Goal: Task Accomplishment & Management: Manage account settings

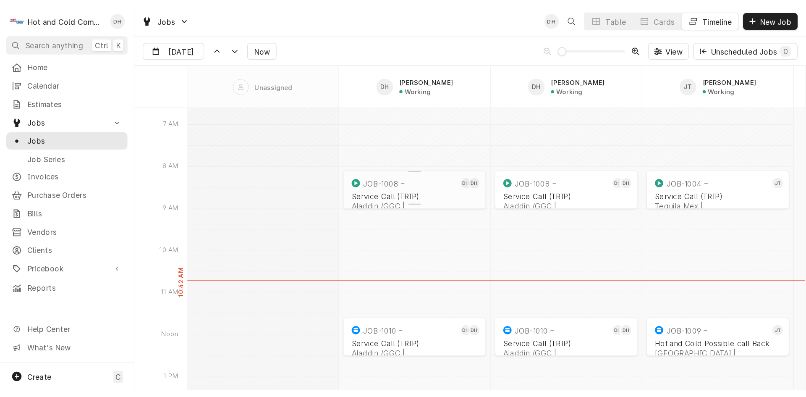
scroll to position [222, 0]
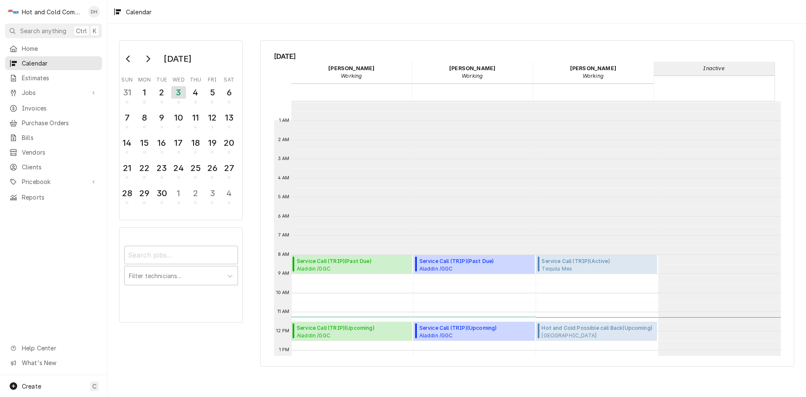
scroll to position [153, 0]
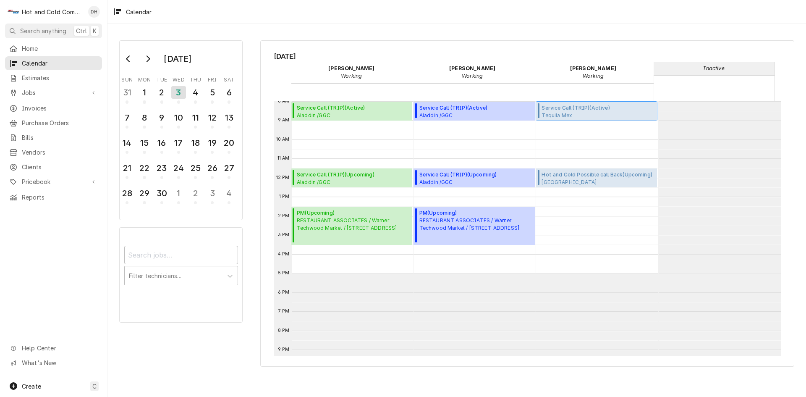
click at [590, 107] on span "Service Call (TRIP) ( Active )" at bounding box center [597, 108] width 113 height 8
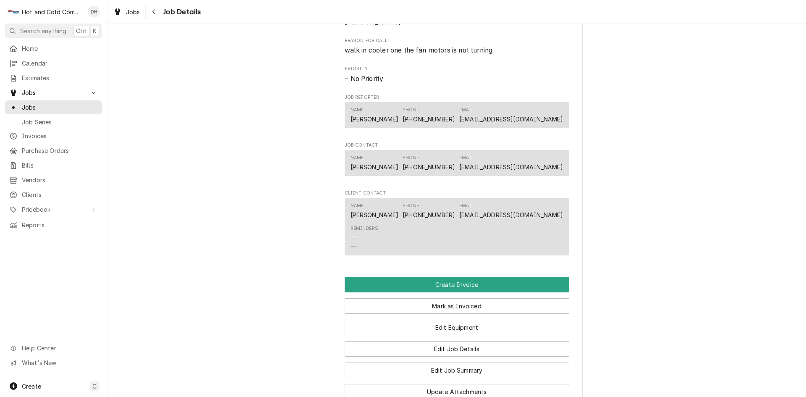
scroll to position [420, 0]
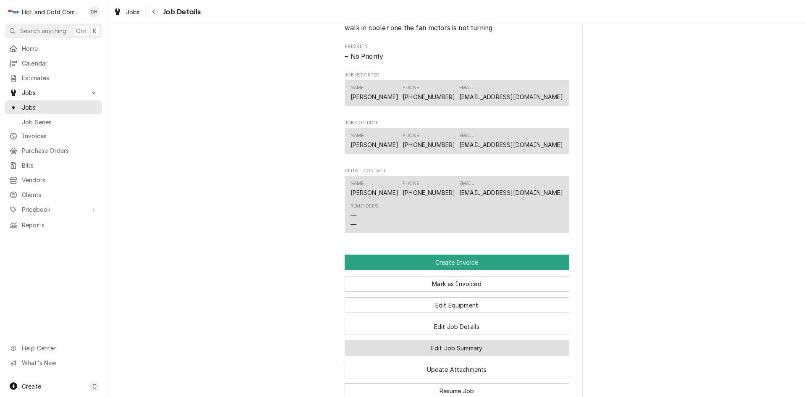
click at [480, 355] on button "Edit Job Summary" at bounding box center [457, 348] width 225 height 16
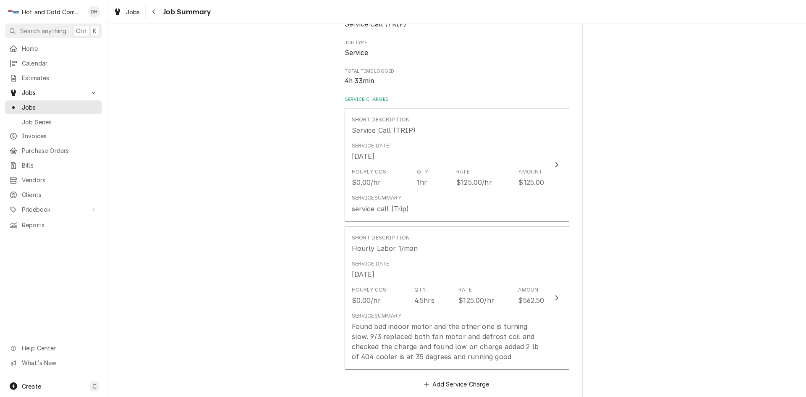
scroll to position [140, 0]
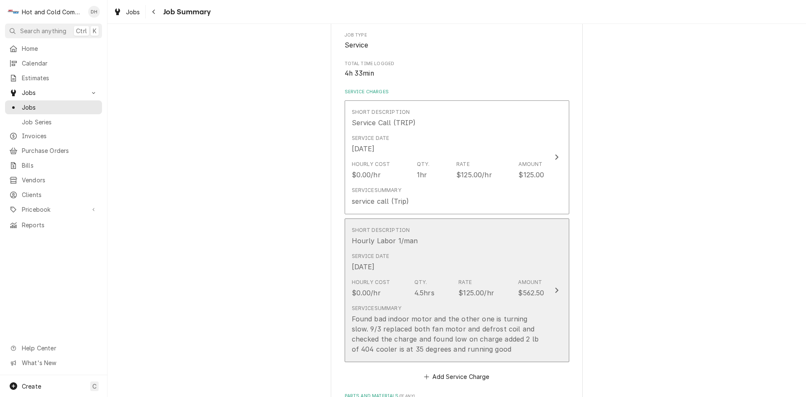
click at [472, 238] on div "Short Description Hourly Labor 1/man" at bounding box center [448, 236] width 193 height 26
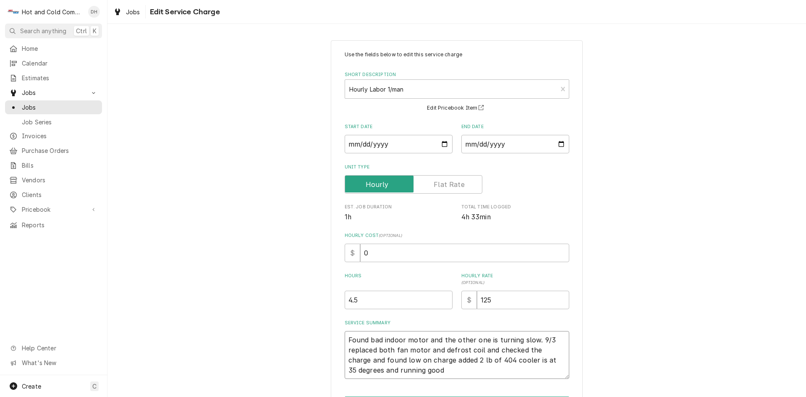
drag, startPoint x: 345, startPoint y: 337, endPoint x: 460, endPoint y: 378, distance: 121.2
click at [345, 338] on textarea "Found bad indoor motor and the other one is turning slow. 9/3 replaced both fan…" at bounding box center [457, 355] width 225 height 48
type textarea "x"
type textarea "9Found bad indoor motor and the other one is turning slow. 9/3 replaced both fa…"
type textarea "x"
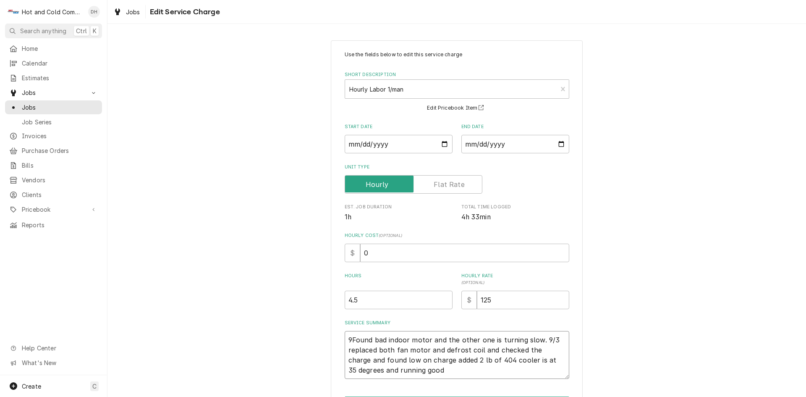
type textarea "9/Found bad indoor motor and the other one is turning slow. 9/3 replaced both f…"
type textarea "x"
type textarea "9/2Found bad indoor motor and the other one is turning slow. 9/3 replaced both …"
type textarea "x"
type textarea "9/2/Found bad indoor motor and the other one is turning slow. 9/3 replaced both…"
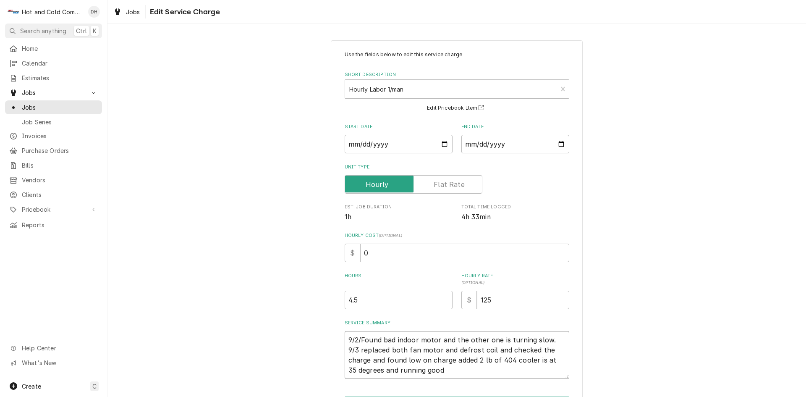
type textarea "x"
type textarea "9/2/2Found bad indoor motor and the other one is turning slow. 9/3 replaced bot…"
type textarea "x"
type textarea "9/2/25Found bad indoor motor and the other one is turning slow. 9/3 replaced bo…"
type textarea "x"
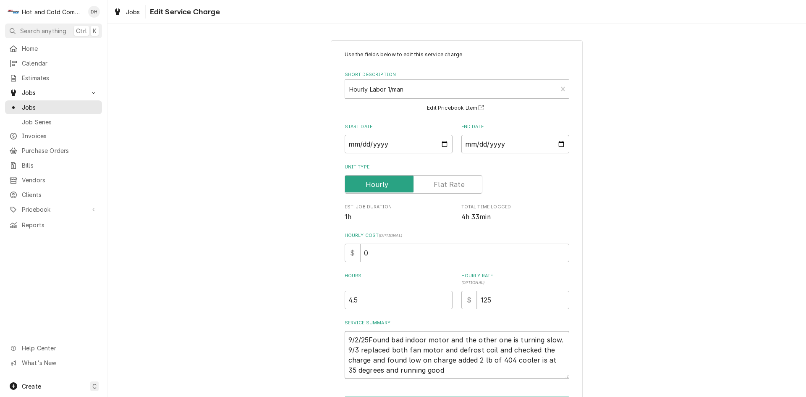
type textarea "9/2/25 Found bad indoor motor and the other one is turning slow. 9/3 replaced b…"
click at [357, 350] on textarea "9/2/25 Found bad indoor motor and the other one is turning slow. 9/3 replaced b…" at bounding box center [457, 355] width 225 height 48
type textarea "x"
type textarea "9/2/25 Found bad indoor motor and the other one is turning slow. 9/3/ replaced …"
type textarea "x"
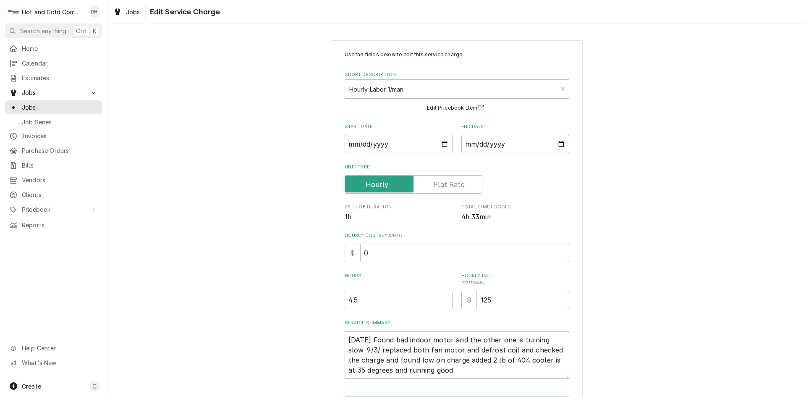
type textarea "9/2/25 Found bad indoor motor and the other one is turning slow. 9/3/2 replaced…"
type textarea "x"
type textarea "9/2/25 Found bad indoor motor and the other one is turning slow. 9/3/25 replace…"
type textarea "x"
type textarea "9/2/25 Found bad indoor motor and the other one is turning slow. 9/3/25 replace…"
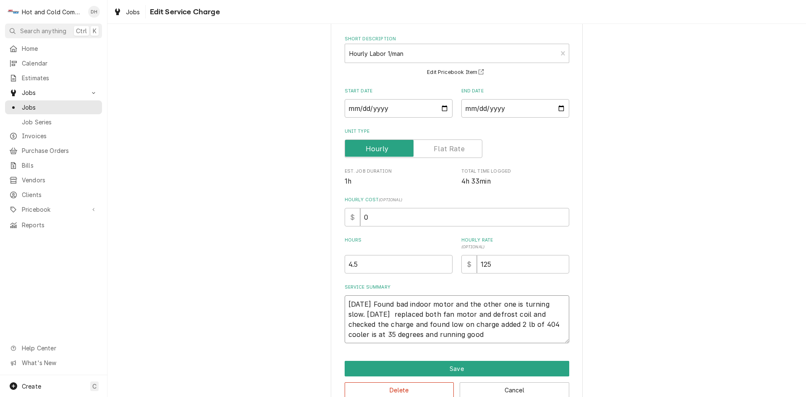
scroll to position [55, 0]
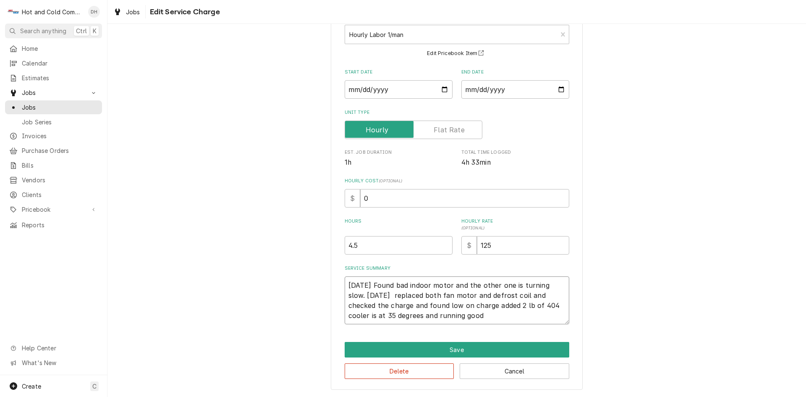
click at [484, 311] on textarea "9/2/25 Found bad indoor motor and the other one is turning slow. 9/3/25 replace…" at bounding box center [457, 300] width 225 height 48
type textarea "x"
type textarea "9/2/25 Found bad indoor motor and the other one is turning slow. 9/3/25 replace…"
type textarea "x"
type textarea "9/2/25 Found bad indoor motor and the other one is turning slow. 9/3/25 replace…"
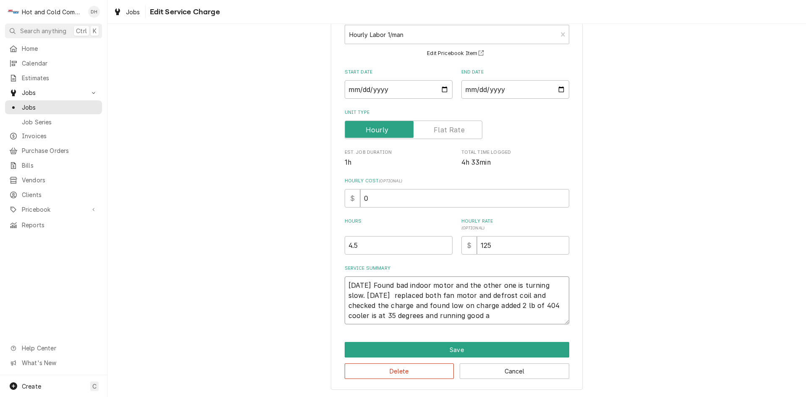
type textarea "x"
type textarea "9/2/25 Found bad indoor motor and the other one is turning slow. 9/3/25 replace…"
type textarea "x"
type textarea "9/2/25 Found bad indoor motor and the other one is turning slow. 9/3/25 replace…"
type textarea "x"
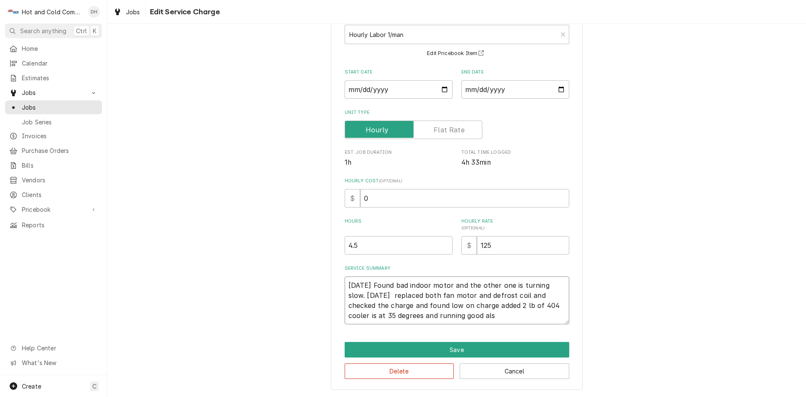
type textarea "9/2/25 Found bad indoor motor and the other one is turning slow. 9/3/25 replace…"
type textarea "x"
type textarea "9/2/25 Found bad indoor motor and the other one is turning slow. 9/3/25 replace…"
type textarea "x"
type textarea "9/2/25 Found bad indoor motor and the other one is turning slow. 9/3/25 replace…"
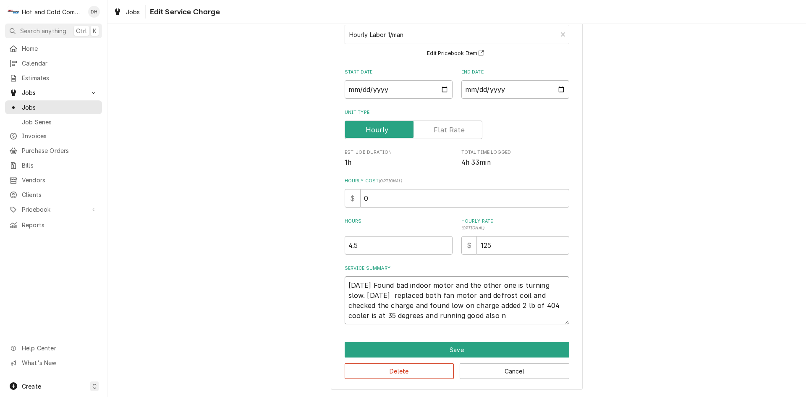
type textarea "x"
type textarea "9/2/25 Found bad indoor motor and the other one is turning slow. 9/3/25 replace…"
type textarea "x"
type textarea "9/2/25 Found bad indoor motor and the other one is turning slow. 9/3/25 replace…"
type textarea "x"
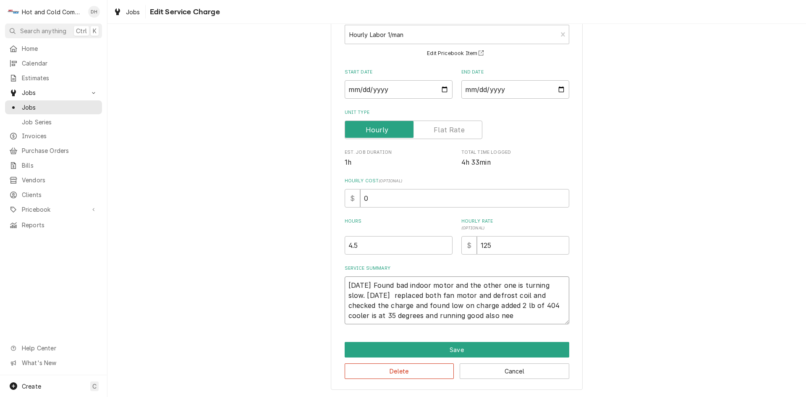
type textarea "9/2/25 Found bad indoor motor and the other one is turning slow. 9/3/25 replace…"
type textarea "x"
type textarea "9/2/25 Found bad indoor motor and the other one is turning slow. 9/3/25 replace…"
type textarea "x"
type textarea "9/2/25 Found bad indoor motor and the other one is turning slow. 9/3/25 replace…"
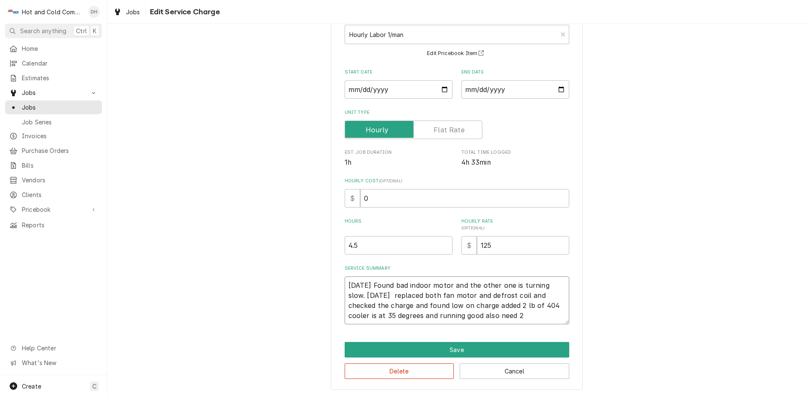
type textarea "x"
type textarea "9/2/25 Found bad indoor motor and the other one is turning slow. 9/3/25 replace…"
type textarea "x"
type textarea "9/2/25 Found bad indoor motor and the other one is turning slow. 9/3/25 replace…"
type textarea "x"
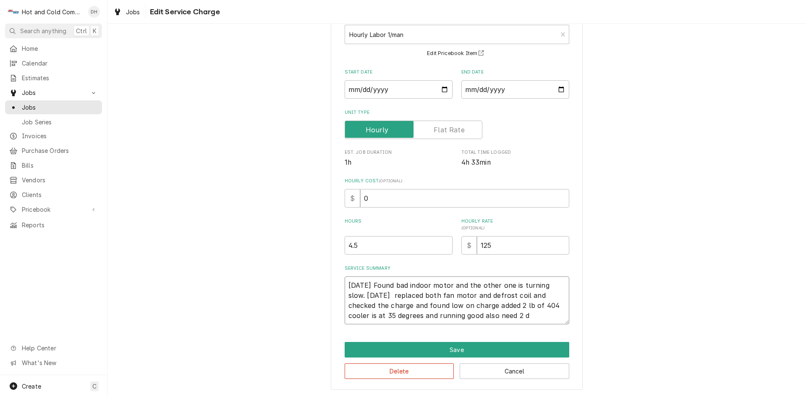
type textarea "9/2/25 Found bad indoor motor and the other one is turning slow. 9/3/25 replace…"
type textarea "x"
type textarea "9/2/25 Found bad indoor motor and the other one is turning slow. 9/3/25 replace…"
type textarea "x"
type textarea "9/2/25 Found bad indoor motor and the other one is turning slow. 9/3/25 replace…"
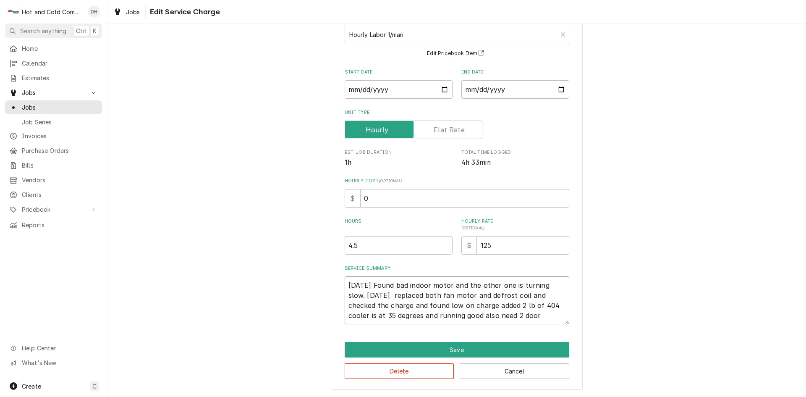
type textarea "x"
type textarea "9/2/25 Found bad indoor motor and the other one is turning slow. 9/3/25 replace…"
type textarea "x"
type textarea "9/2/25 Found bad indoor motor and the other one is turning slow. 9/3/25 replace…"
type textarea "x"
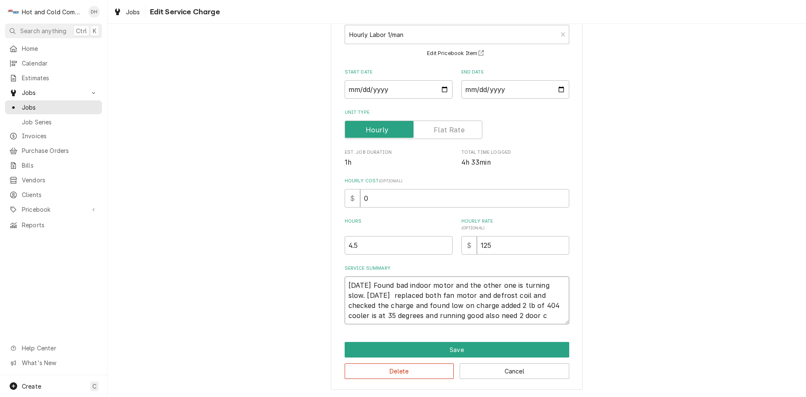
type textarea "9/2/25 Found bad indoor motor and the other one is turning slow. 9/3/25 replace…"
type textarea "x"
type textarea "9/2/25 Found bad indoor motor and the other one is turning slow. 9/3/25 replace…"
type textarea "x"
type textarea "9/2/25 Found bad indoor motor and the other one is turning slow. 9/3/25 replace…"
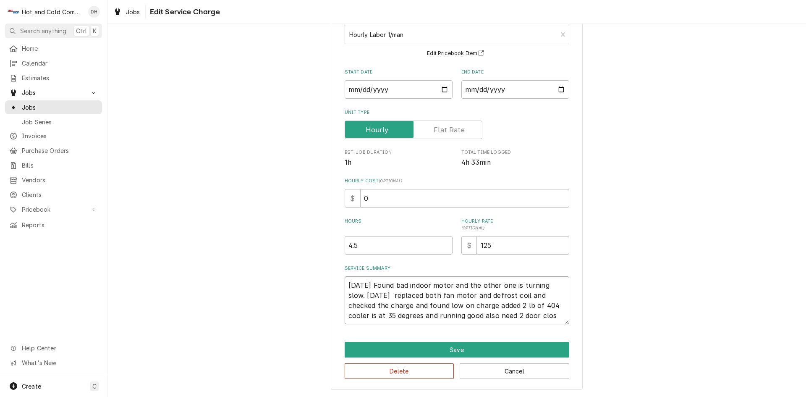
type textarea "x"
type textarea "9/2/25 Found bad indoor motor and the other one is turning slow. 9/3/25 replace…"
type textarea "x"
type textarea "9/2/25 Found bad indoor motor and the other one is turning slow. 9/3/25 replace…"
type textarea "x"
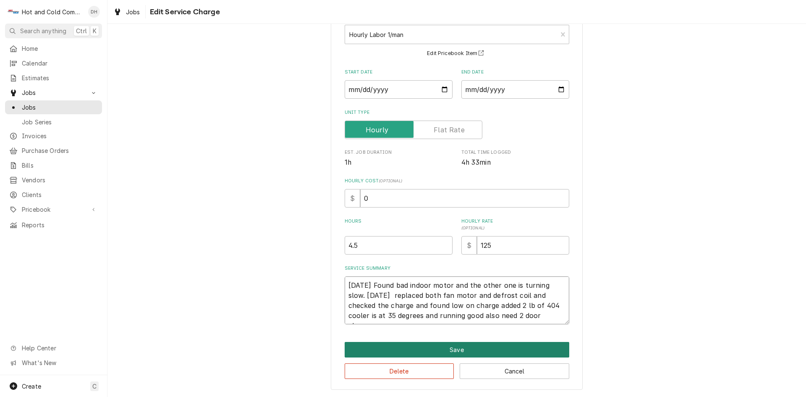
type textarea "9/2/25 Found bad indoor motor and the other one is turning slow. 9/3/25 replace…"
click at [473, 349] on button "Save" at bounding box center [457, 350] width 225 height 16
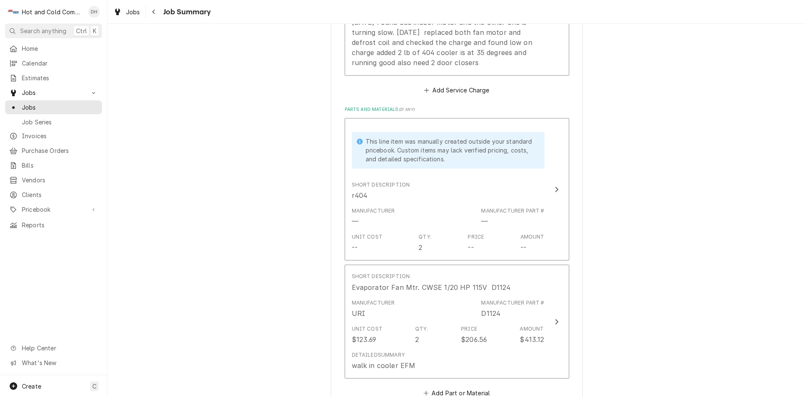
scroll to position [279, 0]
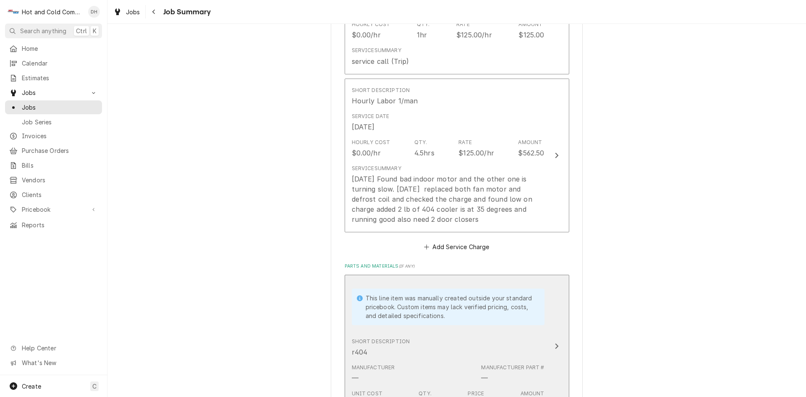
click at [449, 369] on div "Manufacturer — Manufacturer Part # —" at bounding box center [448, 373] width 193 height 26
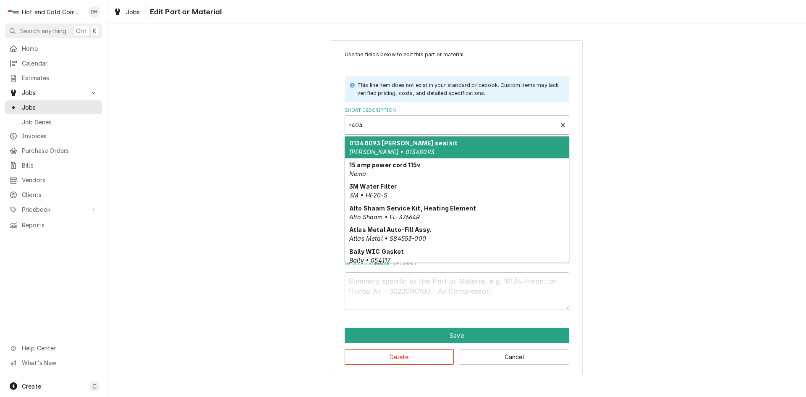
type textarea "x"
click at [397, 125] on div "Short Description" at bounding box center [451, 125] width 204 height 15
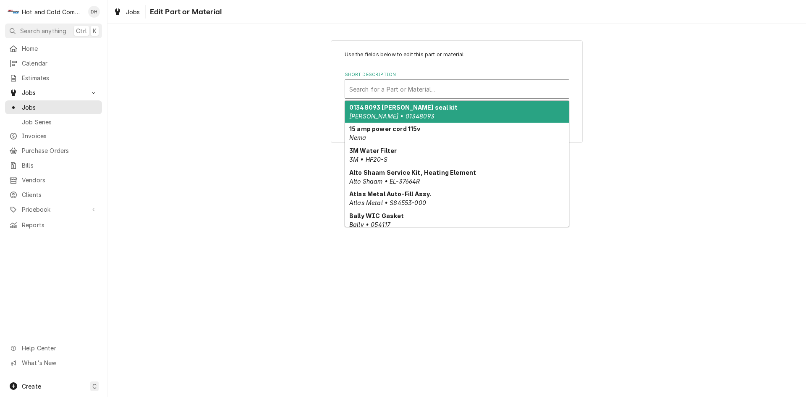
click at [362, 90] on div "Short Description" at bounding box center [456, 88] width 215 height 15
type input "R"
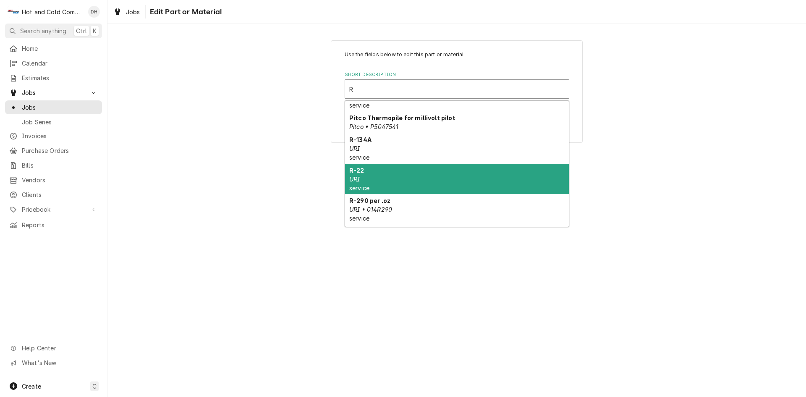
scroll to position [1267, 0]
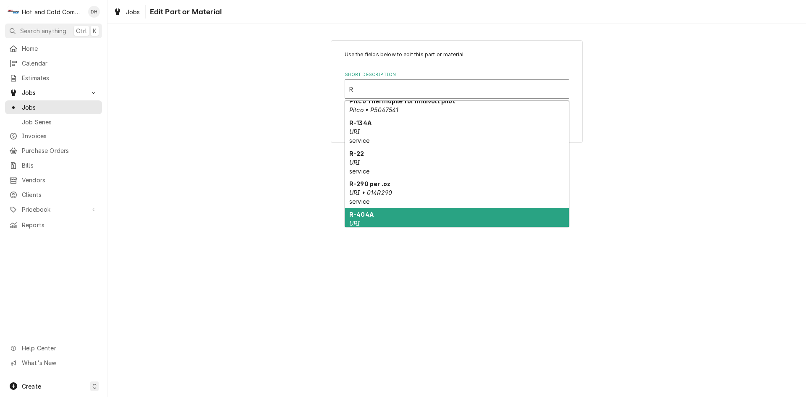
click at [460, 208] on div "R-404A URI service" at bounding box center [457, 223] width 224 height 31
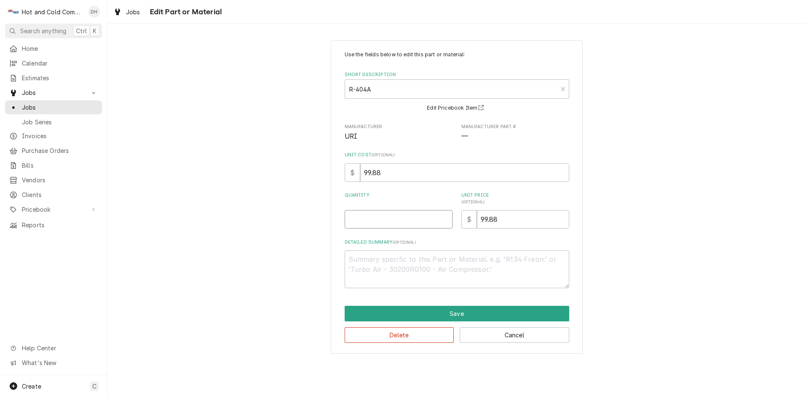
click at [414, 222] on input "Quantity" at bounding box center [399, 219] width 108 height 18
type textarea "x"
type input "2"
click at [475, 310] on button "Save" at bounding box center [457, 314] width 225 height 16
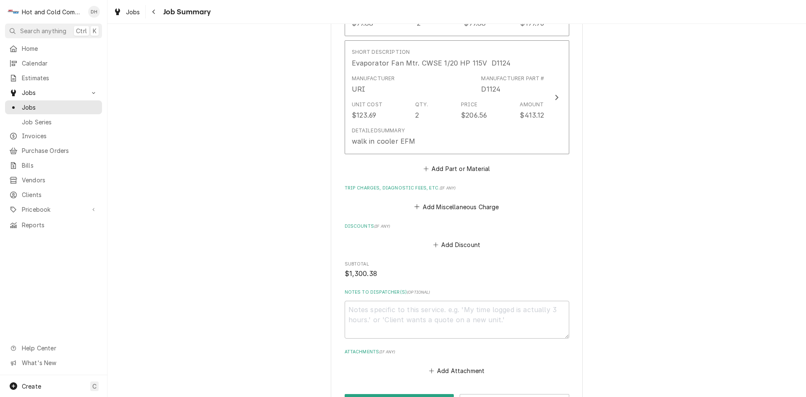
scroll to position [676, 0]
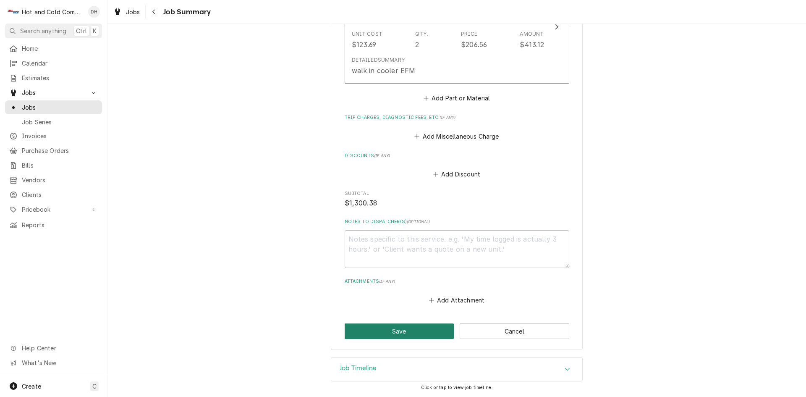
click at [391, 330] on button "Save" at bounding box center [400, 331] width 110 height 16
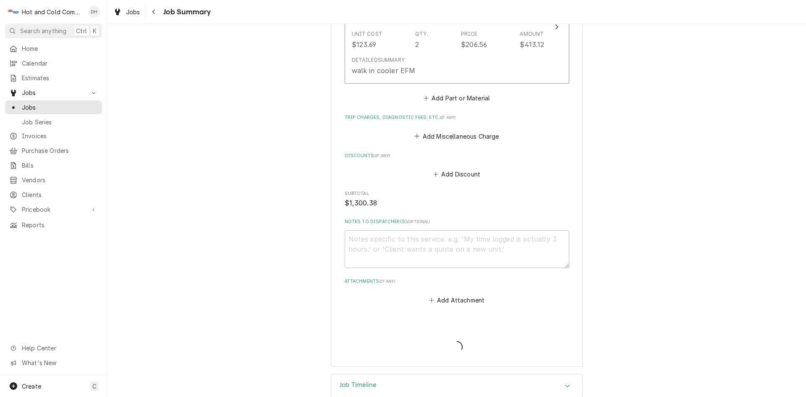
type textarea "x"
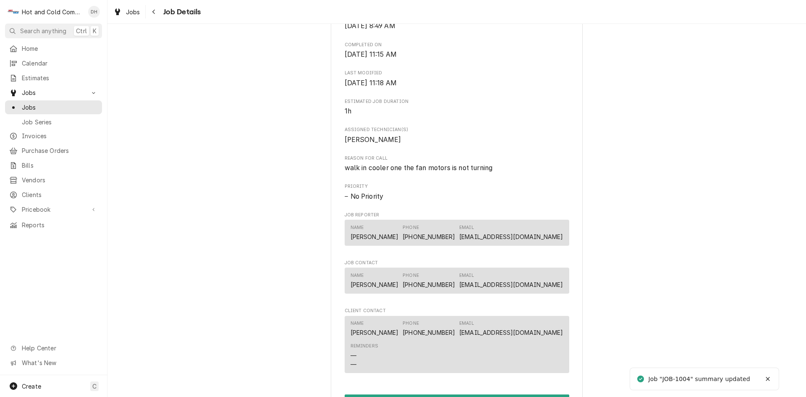
scroll to position [559, 0]
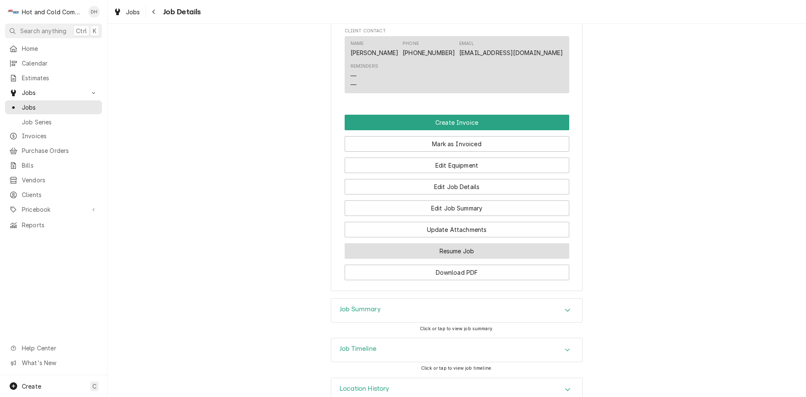
drag, startPoint x: 496, startPoint y: 260, endPoint x: 543, endPoint y: 256, distance: 47.5
click at [498, 259] on button "Resume Job" at bounding box center [457, 251] width 225 height 16
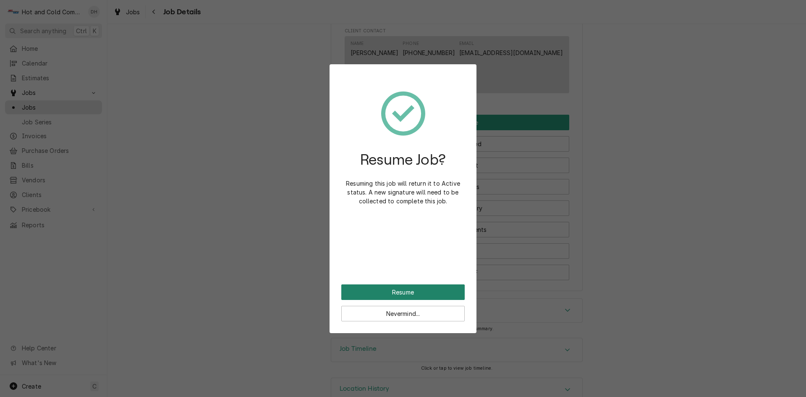
drag, startPoint x: 411, startPoint y: 291, endPoint x: 422, endPoint y: 289, distance: 11.0
click at [419, 289] on button "Resume" at bounding box center [402, 292] width 123 height 16
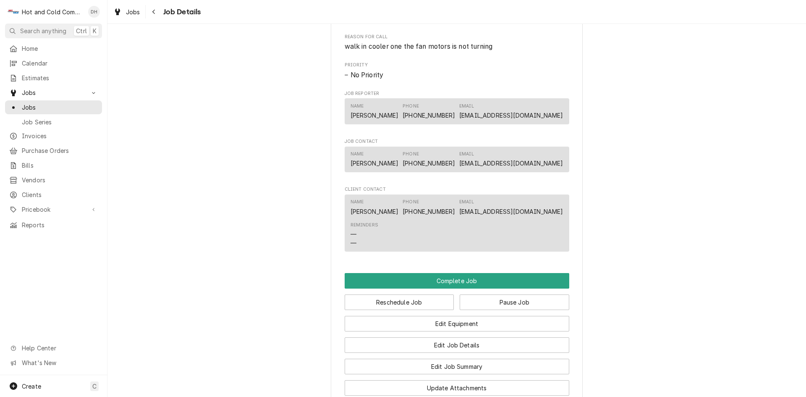
scroll to position [700, 0]
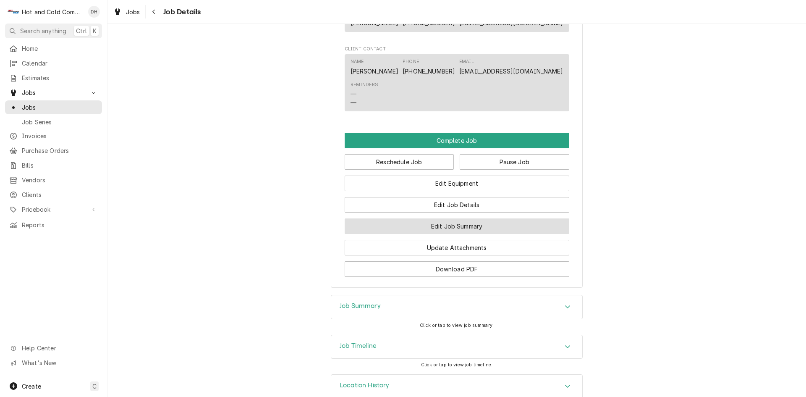
drag, startPoint x: 481, startPoint y: 237, endPoint x: 490, endPoint y: 234, distance: 8.9
click at [481, 234] on button "Edit Job Summary" at bounding box center [457, 226] width 225 height 16
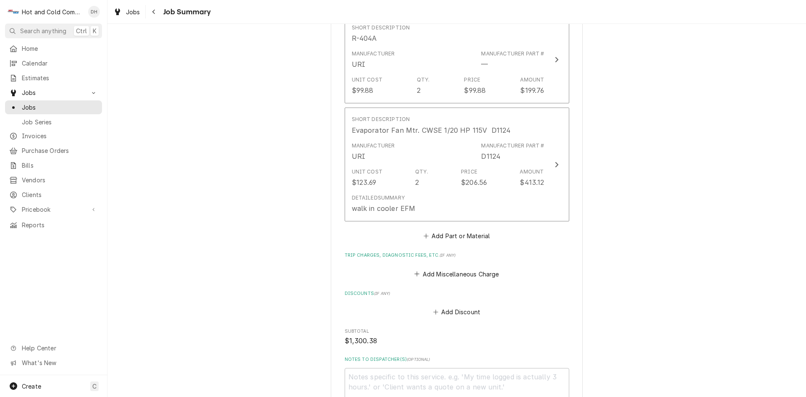
scroll to position [559, 0]
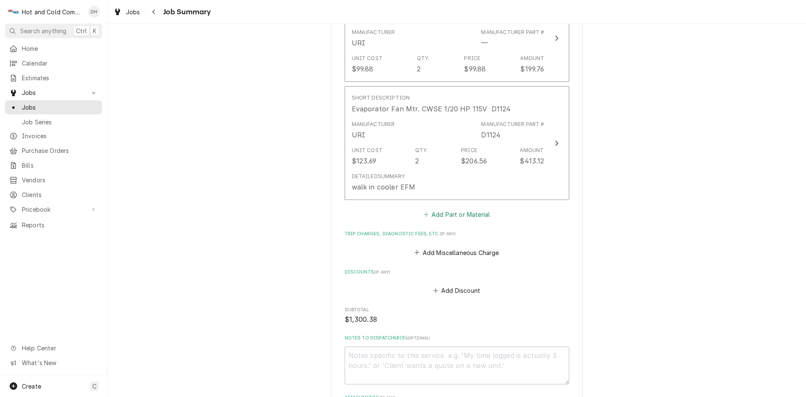
click at [445, 213] on button "Add Part or Material" at bounding box center [456, 215] width 69 height 12
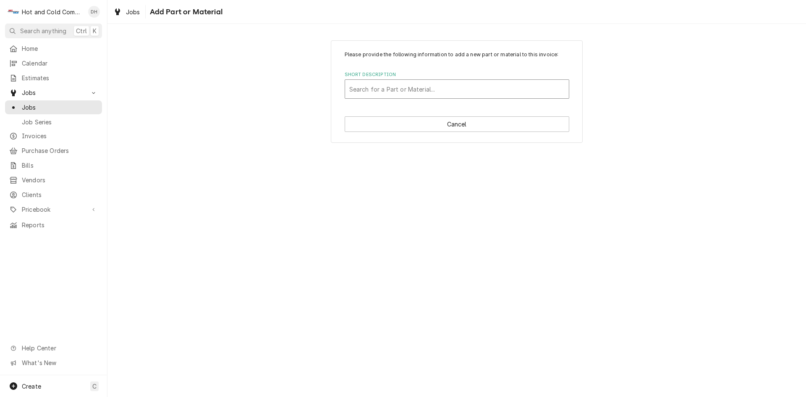
drag, startPoint x: 390, startPoint y: 88, endPoint x: 396, endPoint y: 91, distance: 6.4
click at [390, 88] on div "Short Description" at bounding box center [456, 88] width 215 height 15
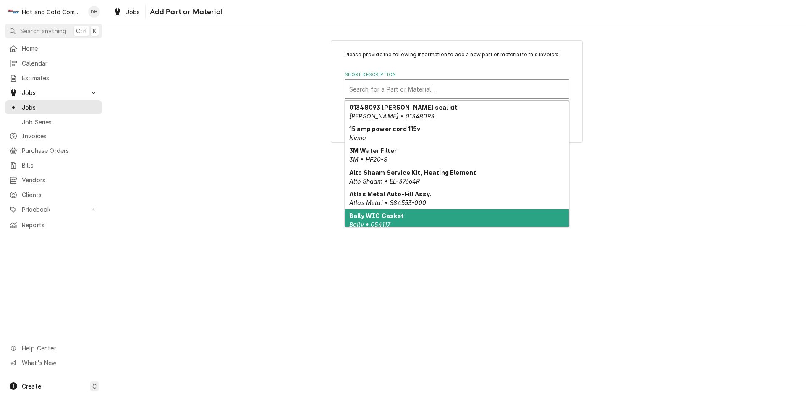
drag, startPoint x: 675, startPoint y: 237, endPoint x: 682, endPoint y: 235, distance: 7.7
click at [676, 236] on div "Please provide the following information to add a new part or material to this …" at bounding box center [456, 210] width 698 height 373
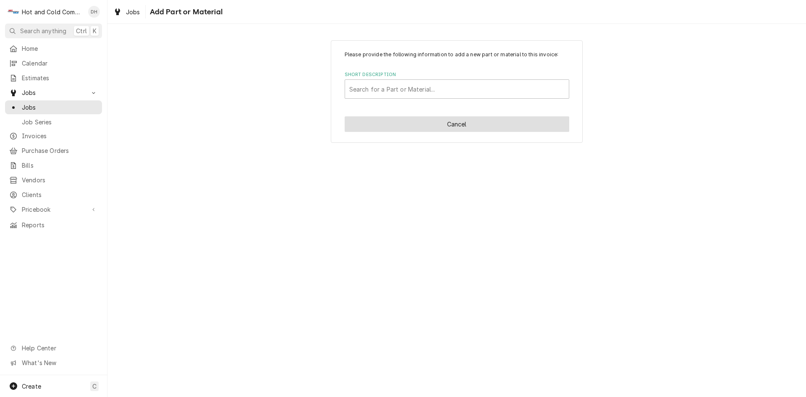
click at [494, 125] on button "Cancel" at bounding box center [457, 124] width 225 height 16
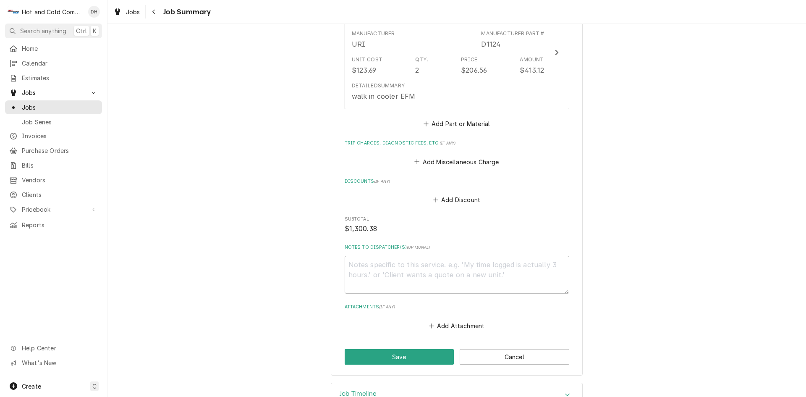
scroll to position [676, 0]
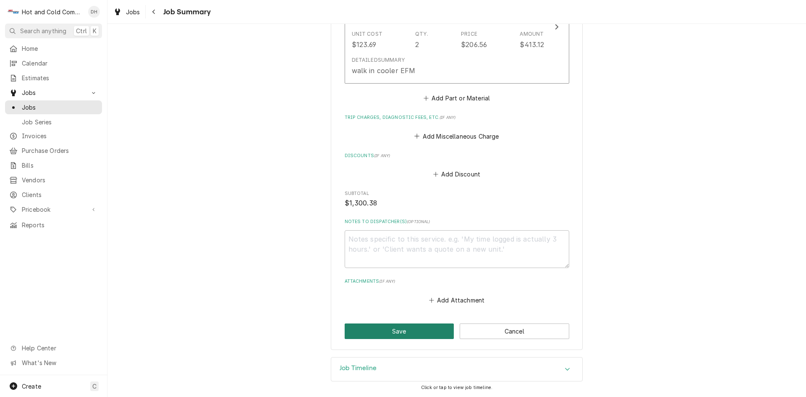
click at [407, 330] on button "Save" at bounding box center [400, 331] width 110 height 16
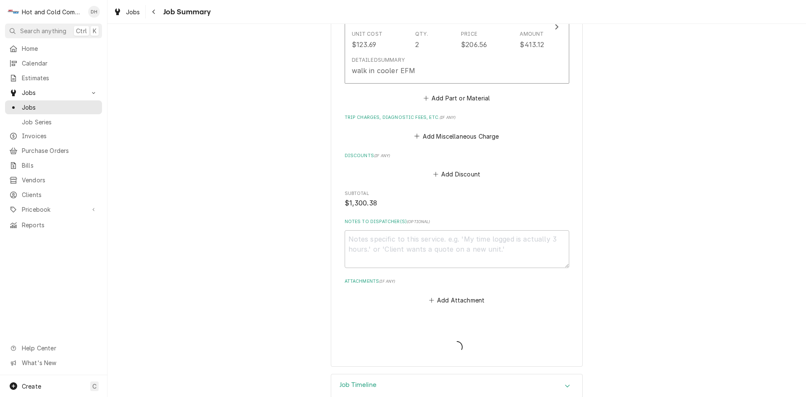
type textarea "x"
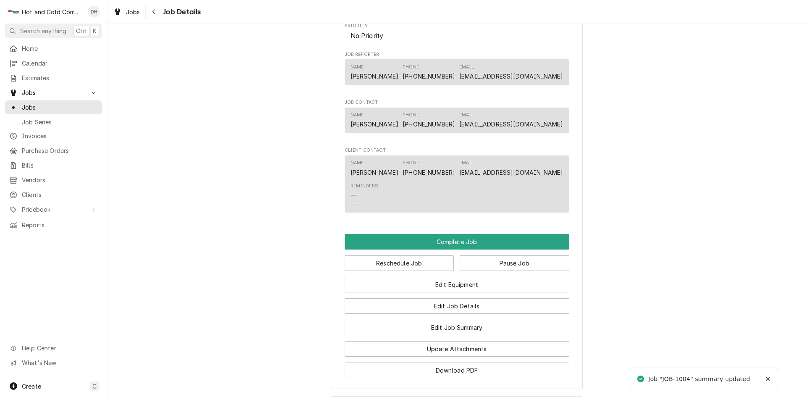
scroll to position [726, 0]
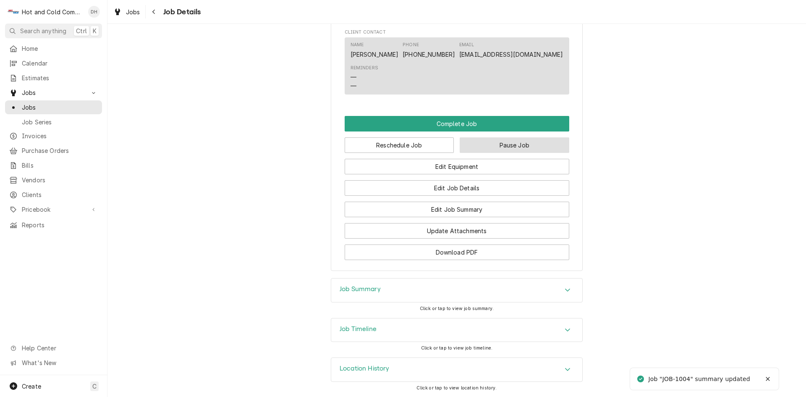
click at [541, 147] on button "Pause Job" at bounding box center [515, 145] width 110 height 16
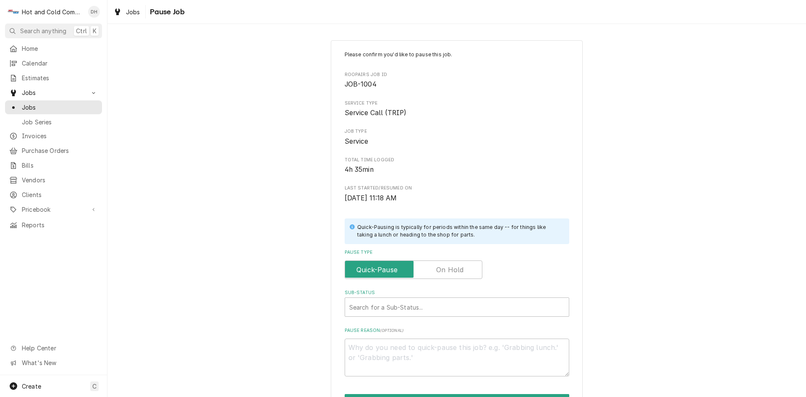
click at [459, 270] on label "Pause Type" at bounding box center [414, 269] width 138 height 18
click at [459, 270] on input "Pause Type" at bounding box center [413, 269] width 130 height 18
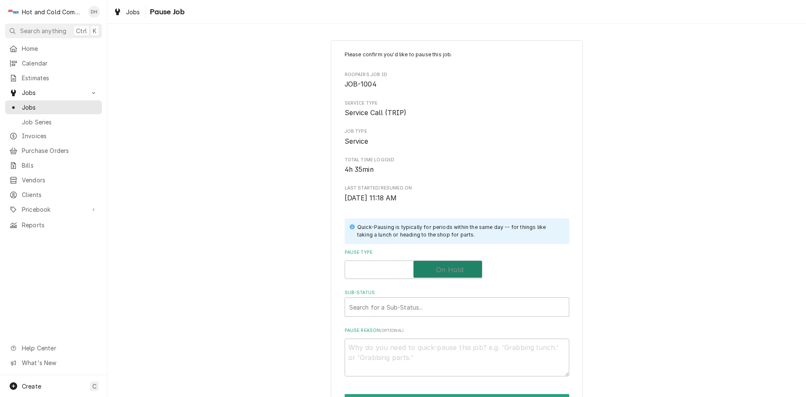
checkbox input "true"
click at [410, 303] on div "Sub-Status" at bounding box center [456, 306] width 215 height 15
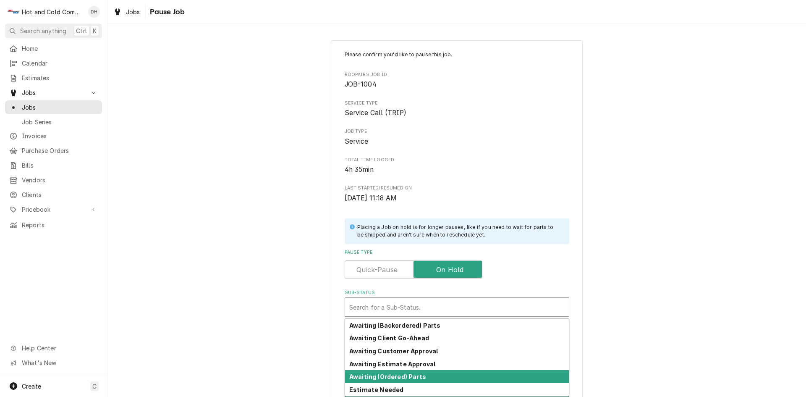
click at [415, 376] on strong "Awaiting (Ordered) Parts" at bounding box center [387, 376] width 77 height 7
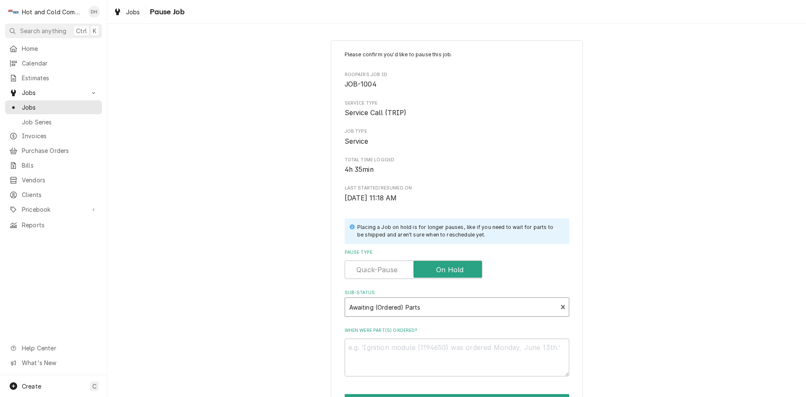
scroll to position [73, 0]
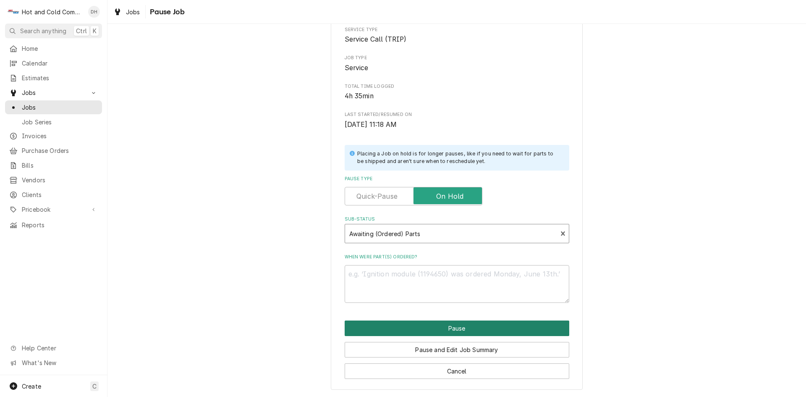
click at [452, 329] on button "Pause" at bounding box center [457, 328] width 225 height 16
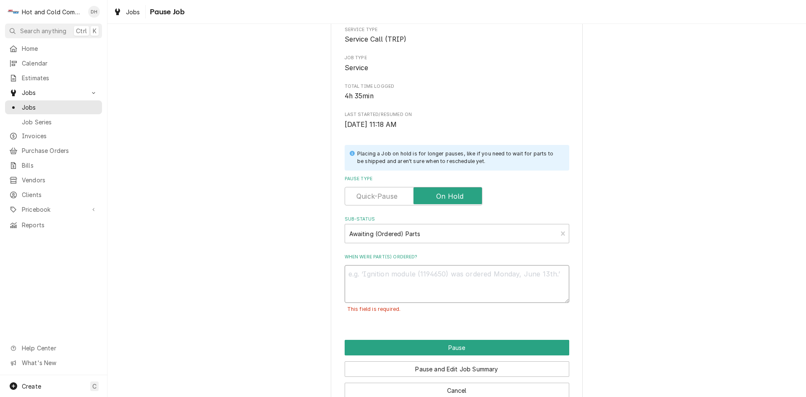
click at [366, 278] on textarea "When were part(s) ordered?" at bounding box center [457, 284] width 225 height 38
type textarea "x"
type textarea "9"
type textarea "x"
type textarea "9/"
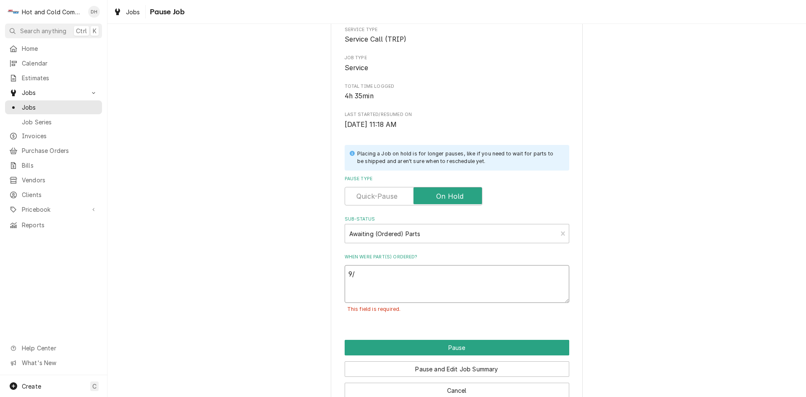
type textarea "x"
type textarea "9/3"
type textarea "x"
type textarea "9/3/"
type textarea "x"
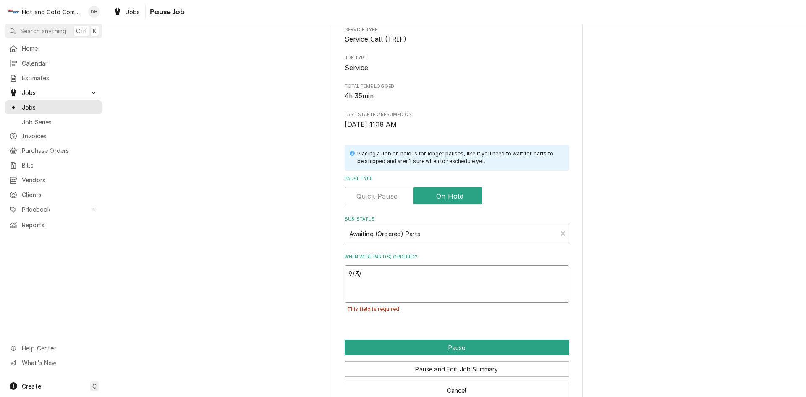
type textarea "9/3/2"
type textarea "x"
type textarea "9/3/25"
click at [450, 347] on button "Pause" at bounding box center [457, 348] width 225 height 16
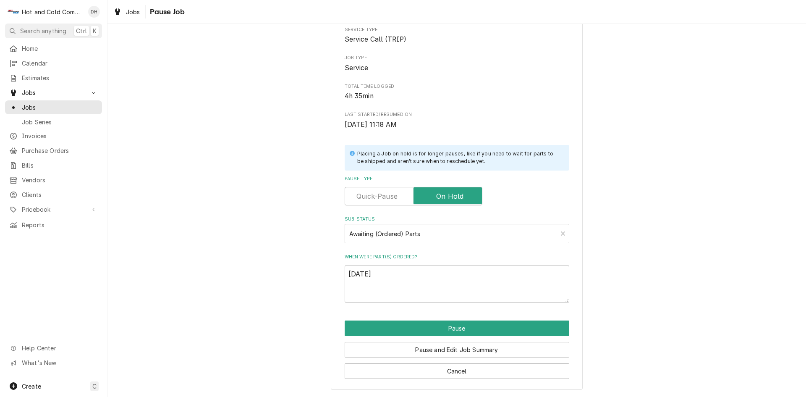
type textarea "x"
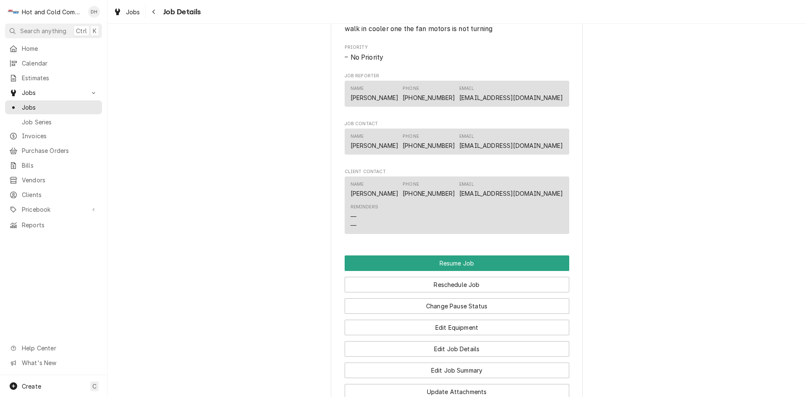
scroll to position [815, 0]
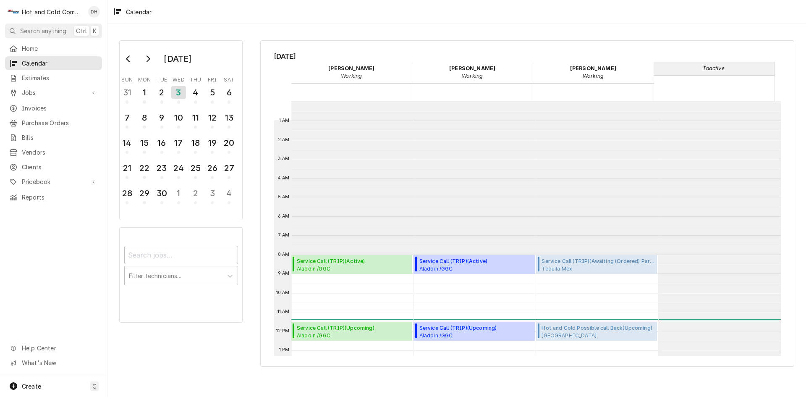
scroll to position [153, 0]
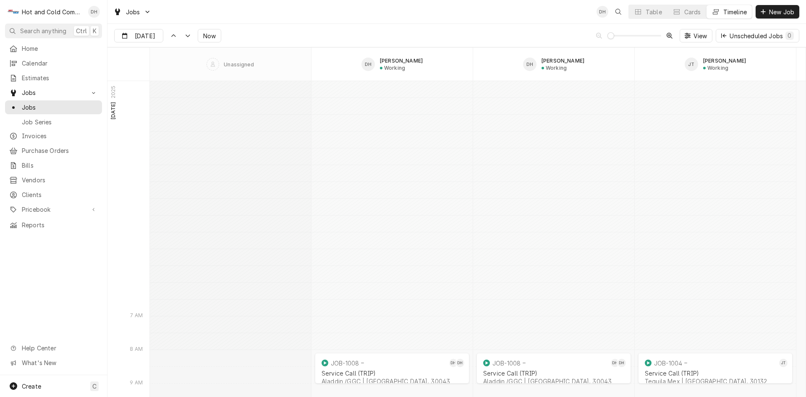
scroll to position [222, 0]
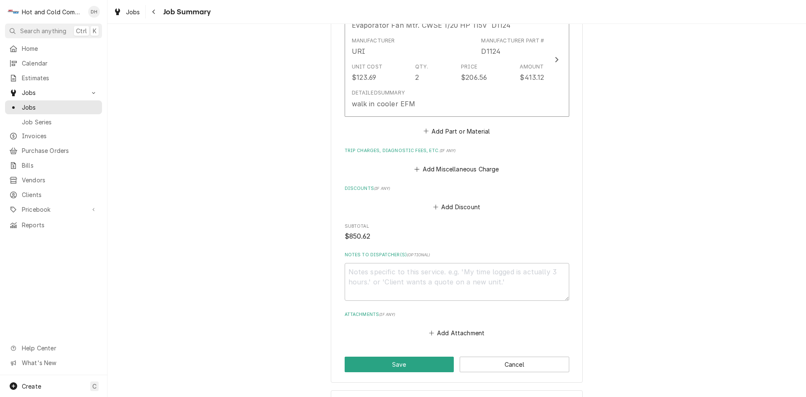
scroll to position [543, 0]
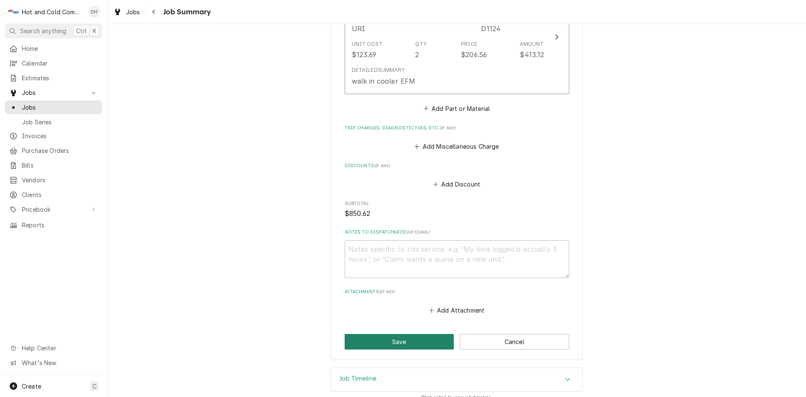
drag, startPoint x: 403, startPoint y: 329, endPoint x: 464, endPoint y: 313, distance: 62.7
click at [408, 334] on button "Save" at bounding box center [400, 342] width 110 height 16
type textarea "x"
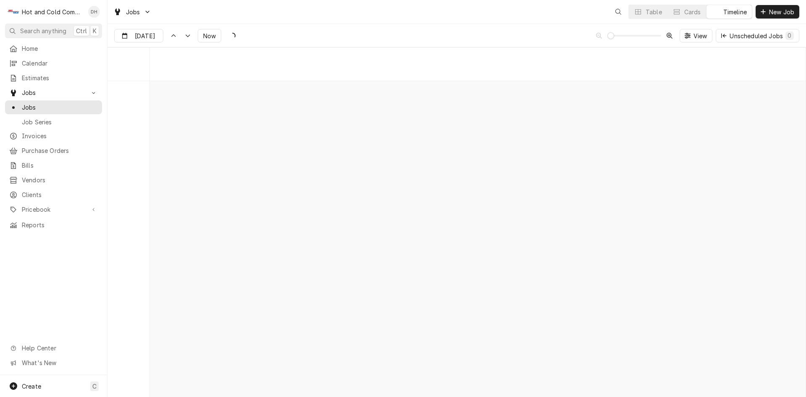
scroll to position [6567, 0]
